Goal: Task Accomplishment & Management: Use online tool/utility

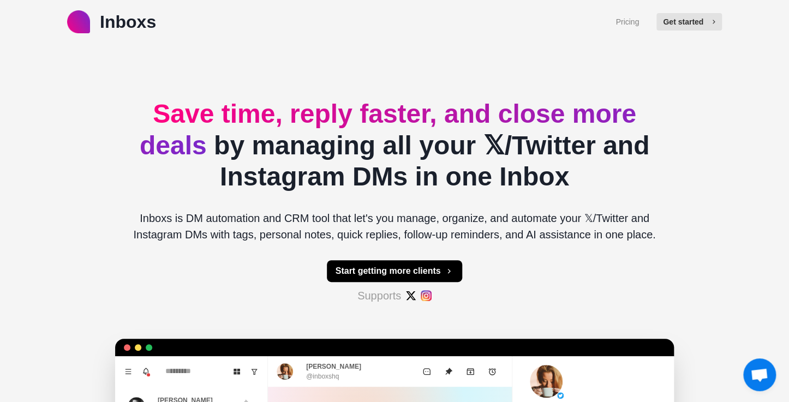
click at [701, 25] on button "Get started" at bounding box center [690, 21] width 66 height 17
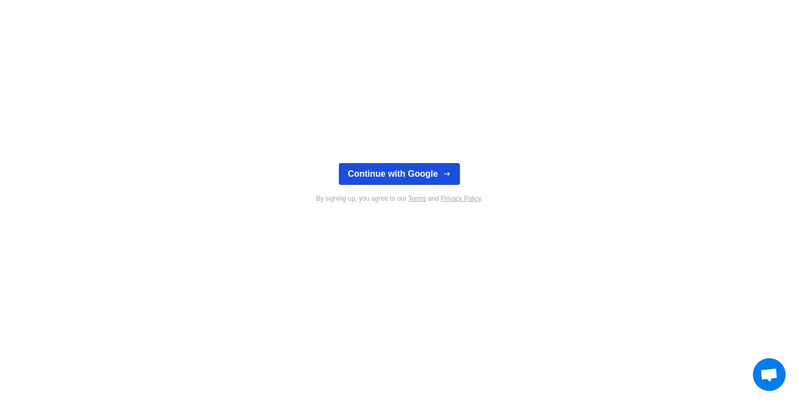
click at [396, 174] on button "Continue with Google" at bounding box center [399, 174] width 121 height 22
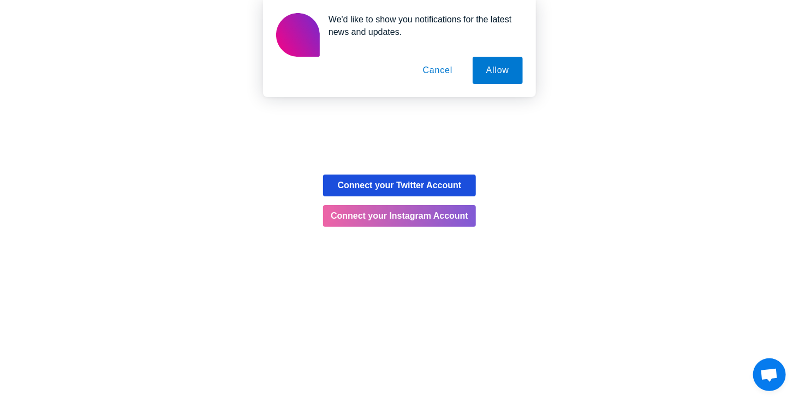
click at [416, 184] on button "Connect your Twitter Account" at bounding box center [399, 186] width 153 height 22
click at [444, 72] on button "Cancel" at bounding box center [437, 70] width 57 height 27
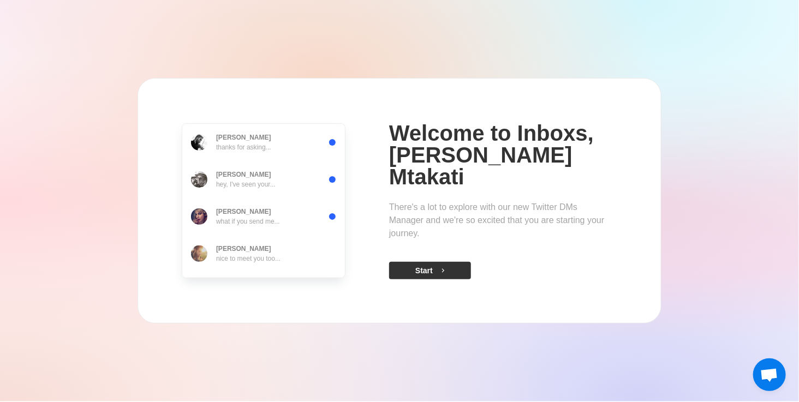
click at [437, 262] on button "Start" at bounding box center [430, 270] width 82 height 17
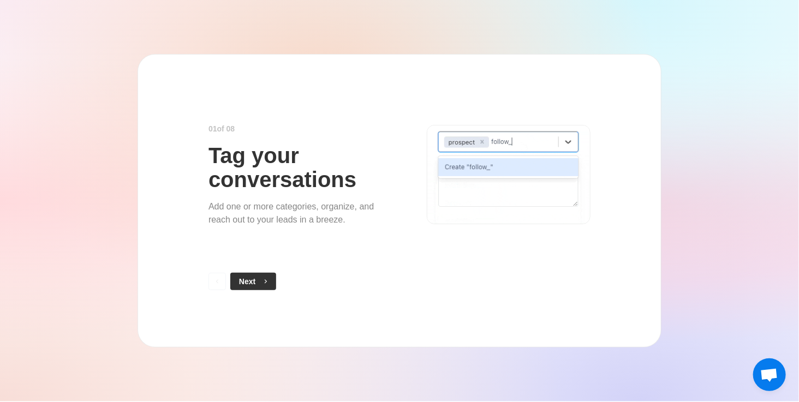
click at [232, 281] on button "Next" at bounding box center [253, 281] width 46 height 17
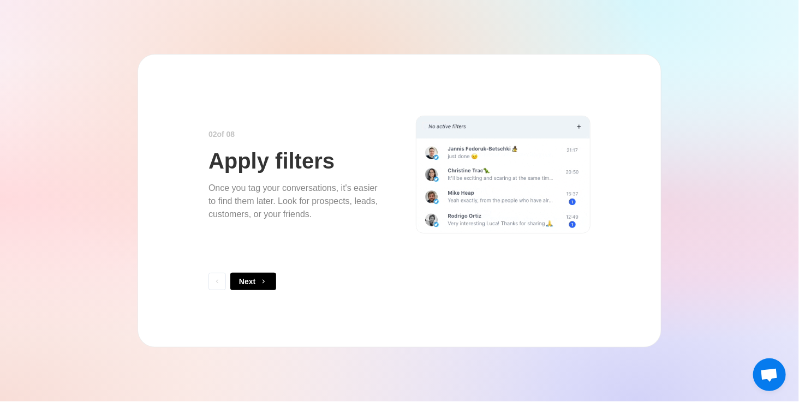
click at [232, 281] on button "Next" at bounding box center [253, 281] width 46 height 17
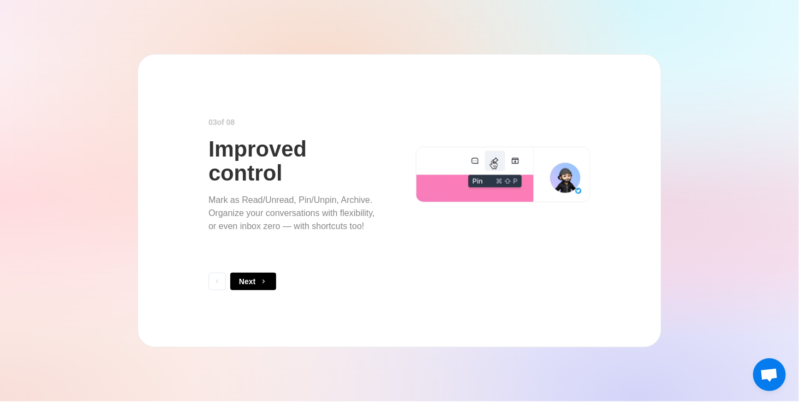
click at [232, 281] on button "Next" at bounding box center [253, 281] width 46 height 17
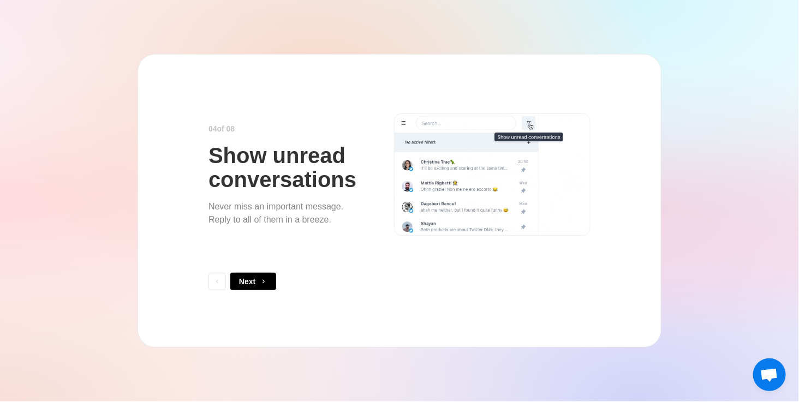
click at [232, 281] on button "Next" at bounding box center [253, 281] width 46 height 17
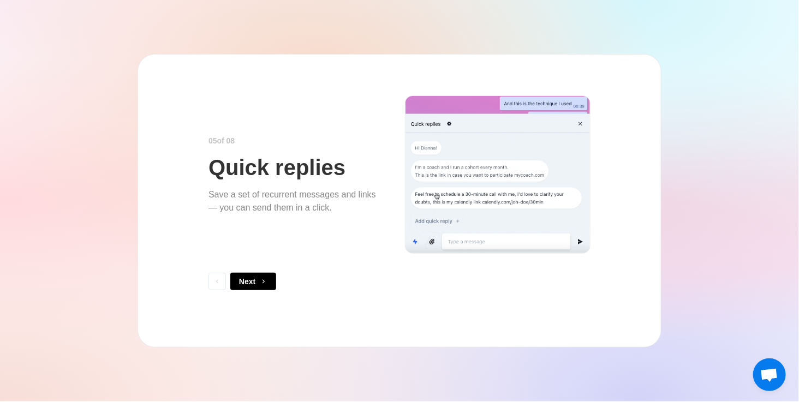
click at [232, 281] on button "Next" at bounding box center [253, 281] width 46 height 17
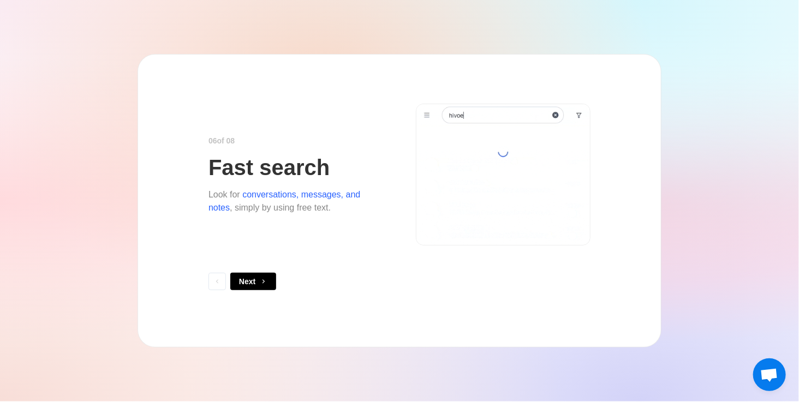
click at [232, 281] on button "Next" at bounding box center [253, 281] width 46 height 17
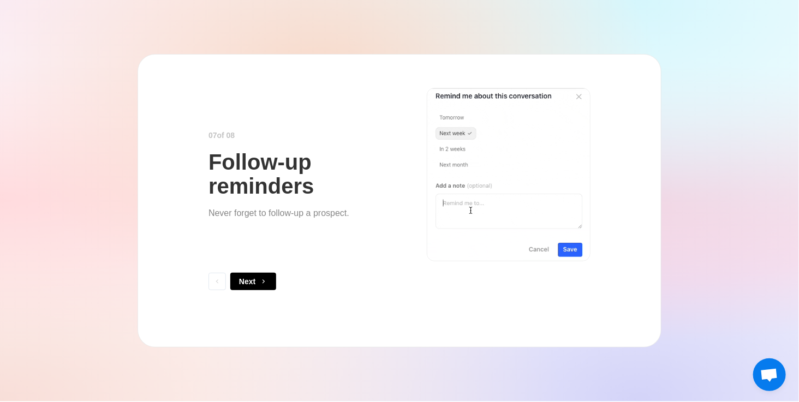
click at [232, 281] on button "Next" at bounding box center [253, 281] width 46 height 17
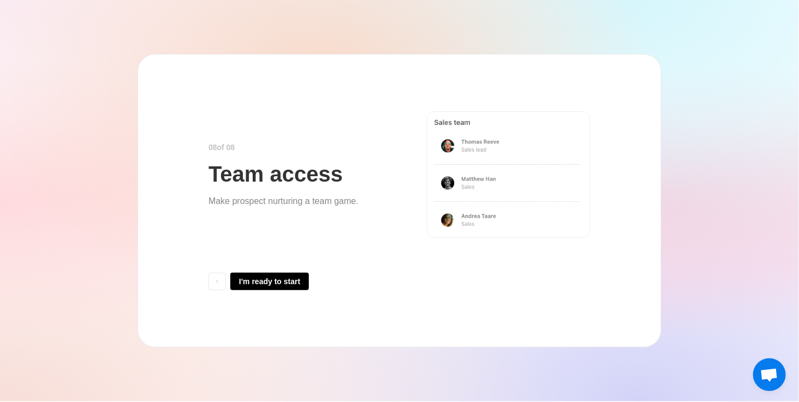
click at [232, 281] on button "I'm ready to start" at bounding box center [269, 281] width 79 height 17
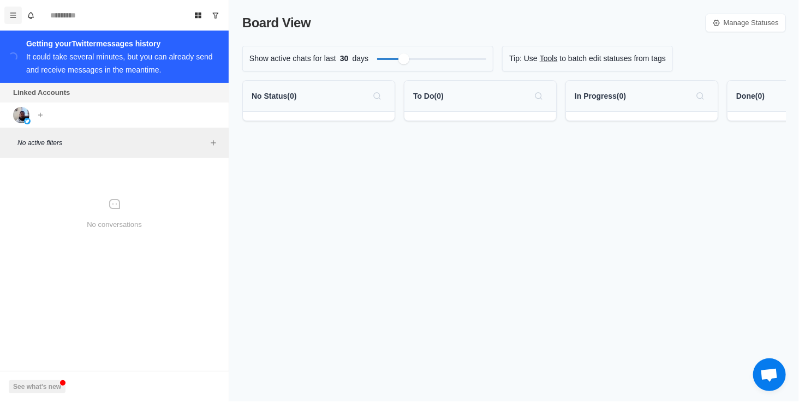
click at [13, 12] on icon "Menu" at bounding box center [13, 15] width 8 height 8
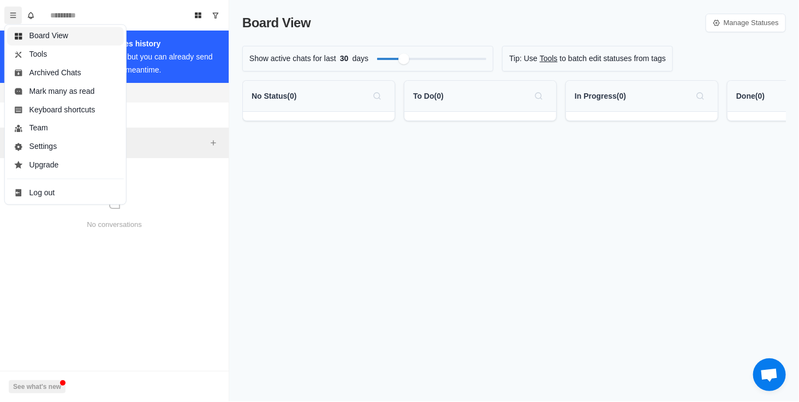
click at [39, 33] on button "Board View" at bounding box center [65, 36] width 117 height 19
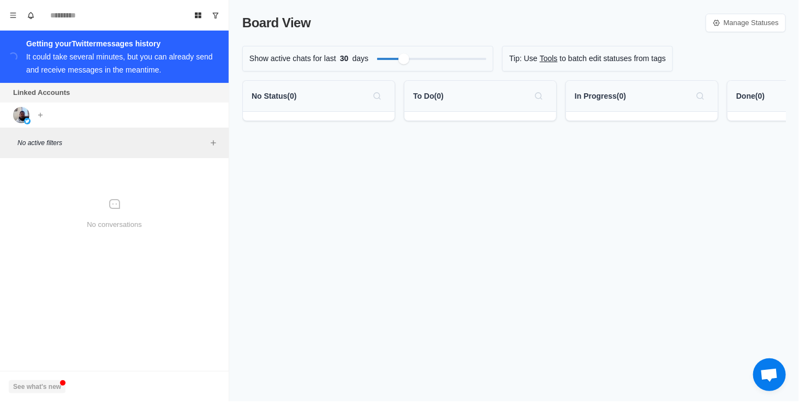
click at [38, 388] on button "See what's new" at bounding box center [37, 386] width 57 height 13
click at [741, 24] on link "Manage Statuses" at bounding box center [746, 23] width 80 height 19
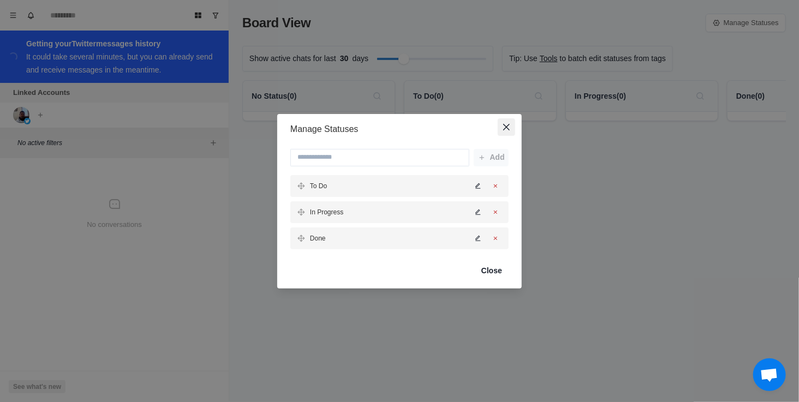
click at [503, 130] on icon "Close" at bounding box center [506, 127] width 7 height 7
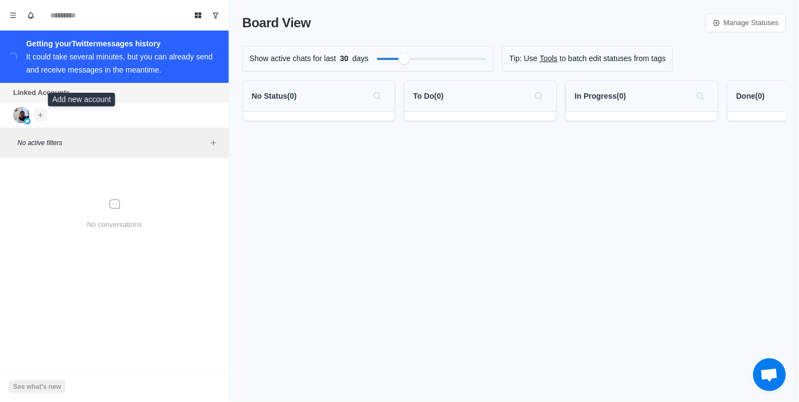
click at [38, 112] on icon "Add account" at bounding box center [40, 114] width 4 height 4
click at [74, 135] on button "Connect Instagram account" at bounding box center [98, 137] width 123 height 19
click at [763, 375] on span "Open chat" at bounding box center [769, 375] width 18 height 15
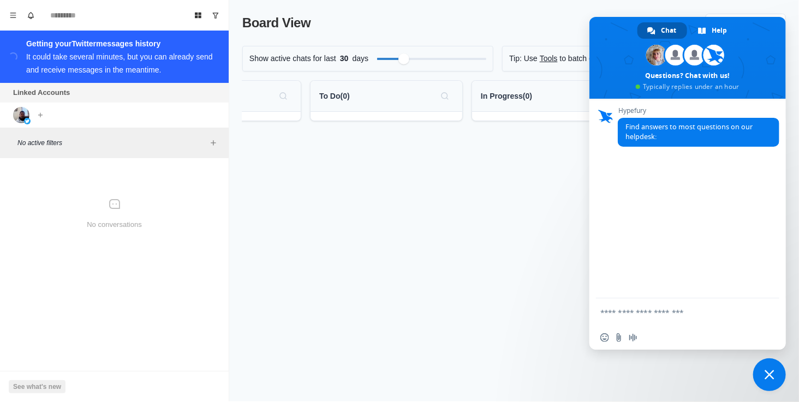
click at [765, 370] on span "Close chat" at bounding box center [770, 375] width 10 height 10
